Goal: Task Accomplishment & Management: Use online tool/utility

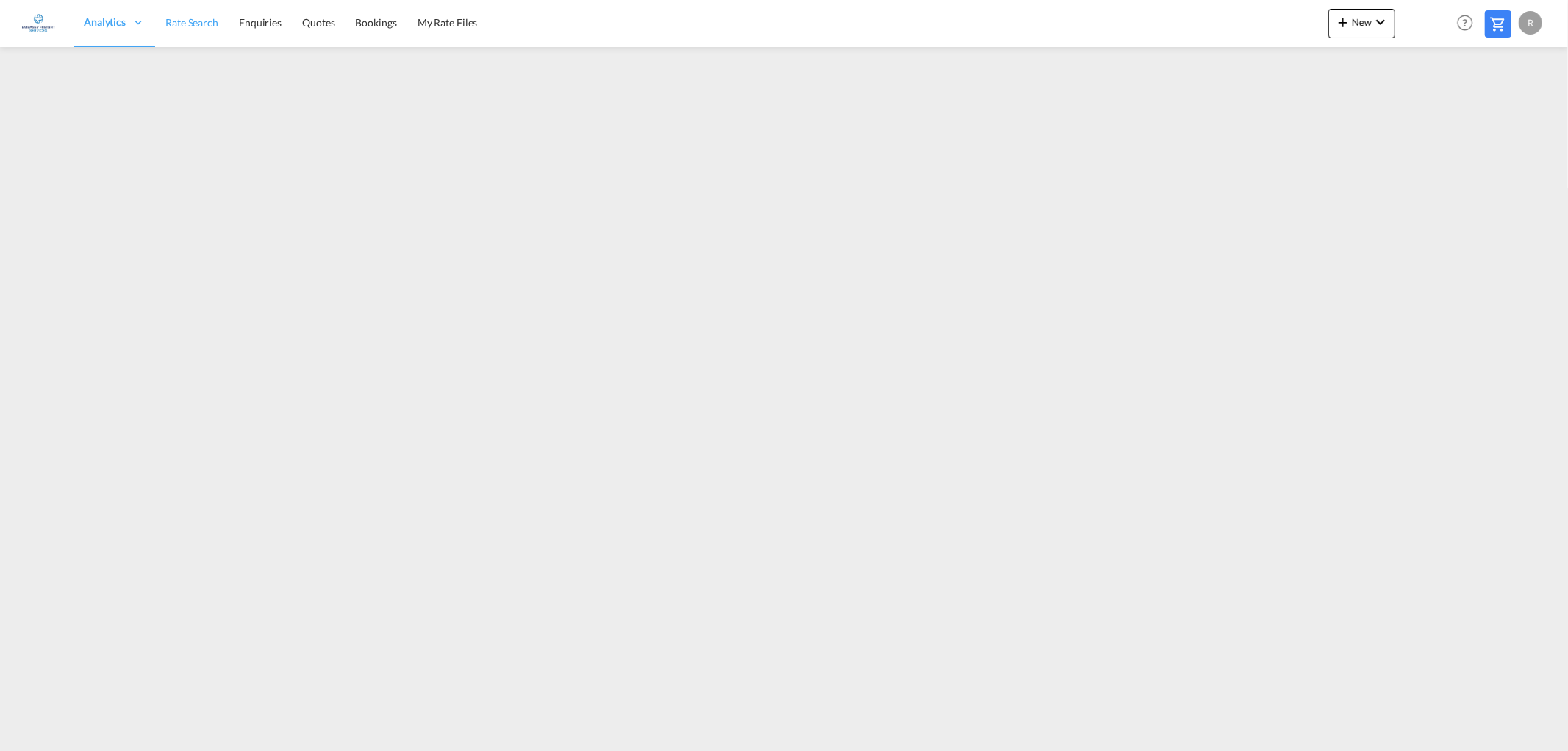
click at [202, 15] on span "Rate Search" at bounding box center [192, 22] width 53 height 14
click at [1379, 17] on md-icon "icon-chevron-down" at bounding box center [1380, 22] width 17 height 17
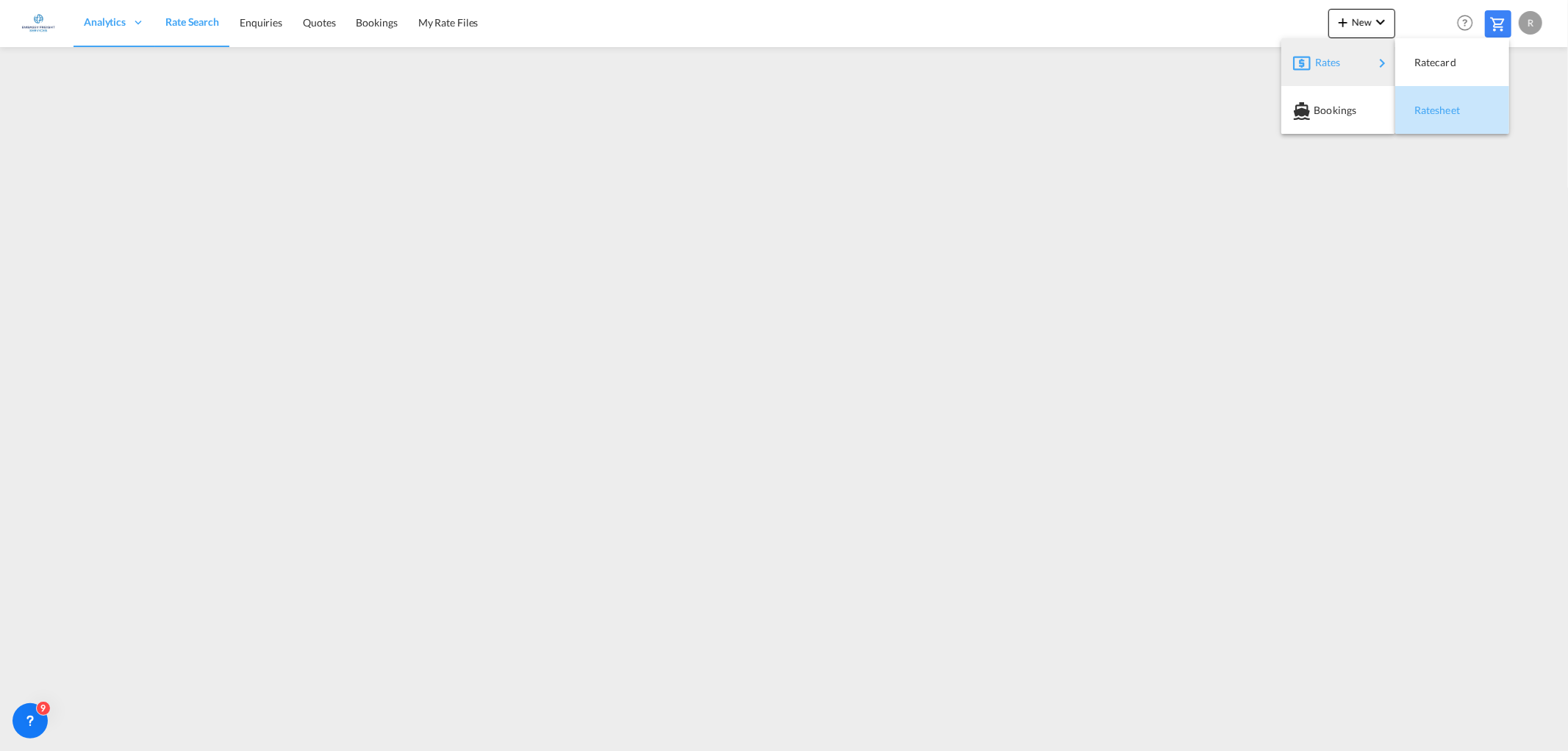
click at [1430, 108] on span "Ratesheet" at bounding box center [1422, 110] width 16 height 30
